Goal: Task Accomplishment & Management: Manage account settings

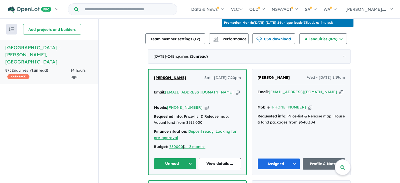
scroll to position [196, 0]
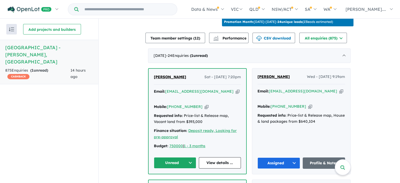
click at [188, 157] on button "Unread" at bounding box center [175, 162] width 42 height 11
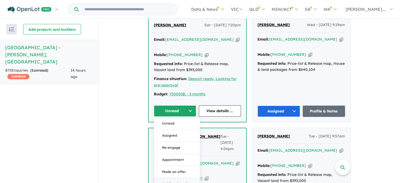
scroll to position [249, 0]
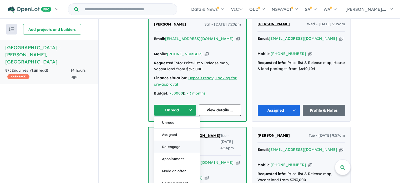
click at [172, 140] on button "Re-engage" at bounding box center [177, 146] width 46 height 12
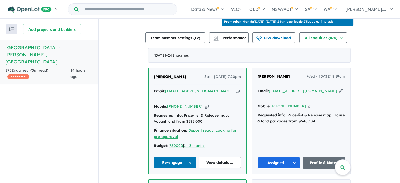
scroll to position [196, 0]
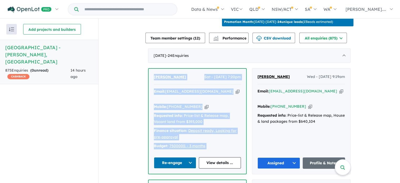
drag, startPoint x: 155, startPoint y: 135, endPoint x: 146, endPoint y: 65, distance: 70.5
copy div "Preet Dhaliwal Sat - 27/09/2025, 7:20pm Email: dhaliwal55878551@gmail.com Copie…"
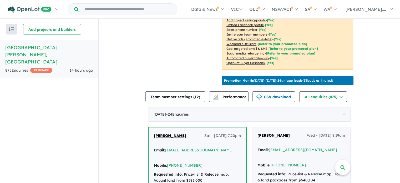
scroll to position [196, 0]
